Goal: Find contact information: Obtain details needed to contact an individual or organization

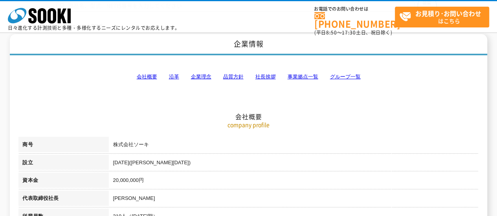
scroll to position [79, 0]
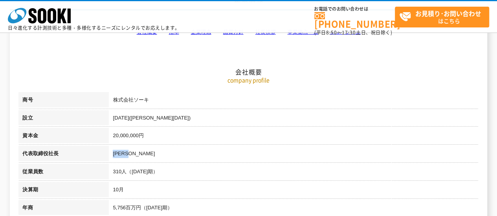
drag, startPoint x: 137, startPoint y: 152, endPoint x: 114, endPoint y: 154, distance: 23.6
click at [114, 154] on td "[PERSON_NAME]" at bounding box center [293, 155] width 369 height 18
copy td "[PERSON_NAME]"
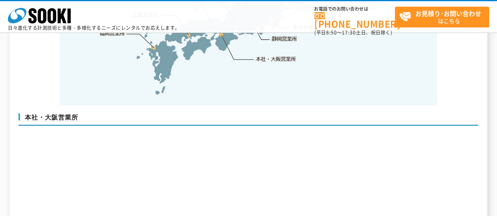
scroll to position [1963, 0]
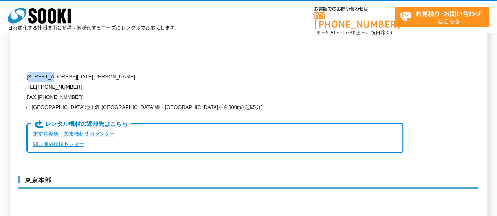
drag, startPoint x: 57, startPoint y: 60, endPoint x: 33, endPoint y: 59, distance: 23.6
click at [33, 72] on p "[STREET_ADDRESS][DATE][PERSON_NAME]" at bounding box center [214, 77] width 377 height 10
copy p "550-0005"
drag, startPoint x: 80, startPoint y: 69, endPoint x: 37, endPoint y: 69, distance: 43.6
click at [37, 82] on p "TEL [PHONE_NUMBER]" at bounding box center [214, 87] width 377 height 10
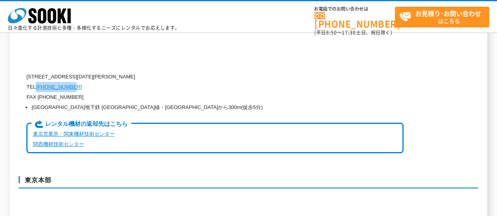
copy link "[PHONE_NUMBER]"
drag, startPoint x: 80, startPoint y: 82, endPoint x: 41, endPoint y: 82, distance: 38.9
click at [41, 92] on p "FAX [PHONE_NUMBER]" at bounding box center [214, 97] width 377 height 10
copy p "06)6538-3660"
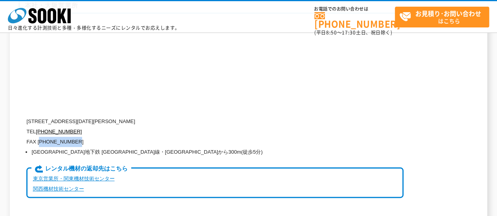
scroll to position [1884, 0]
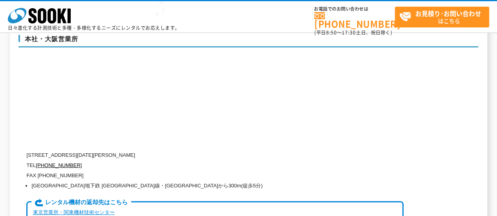
click at [221, 161] on p "TEL [PHONE_NUMBER]" at bounding box center [214, 166] width 377 height 10
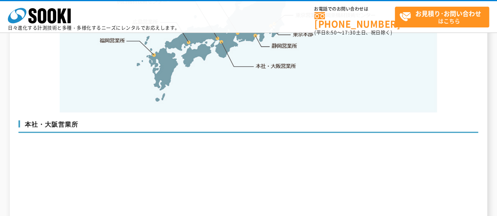
scroll to position [1688, 0]
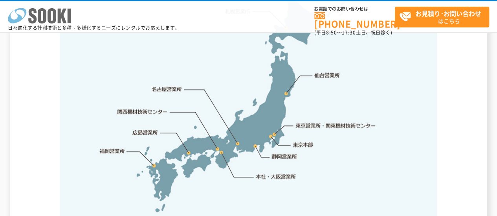
click at [55, 12] on icon at bounding box center [52, 15] width 9 height 15
